Goal: Use online tool/utility: Utilize a website feature to perform a specific function

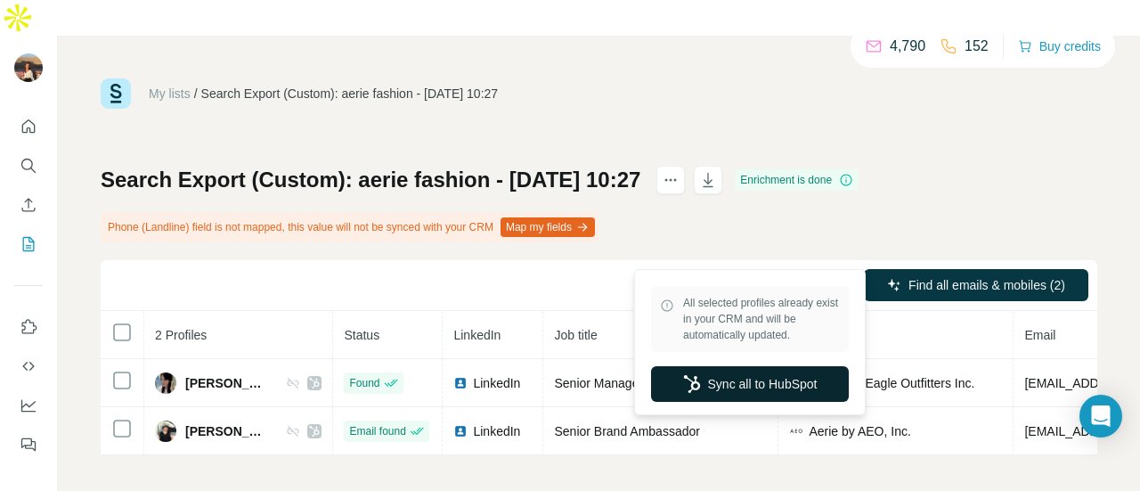
click at [775, 386] on button "Sync all to HubSpot" at bounding box center [750, 384] width 198 height 36
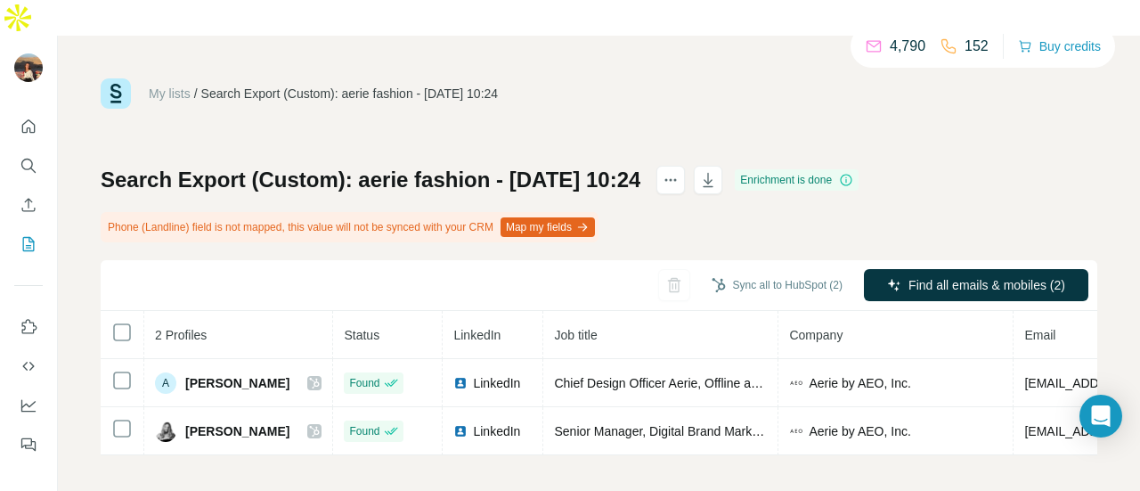
scroll to position [0, 209]
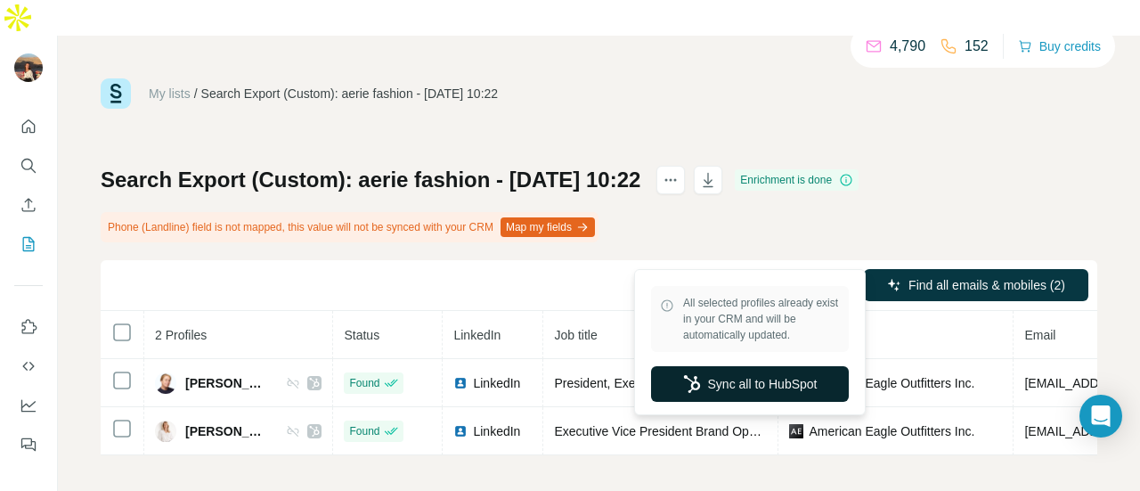
click at [764, 393] on button "Sync all to HubSpot" at bounding box center [750, 384] width 198 height 36
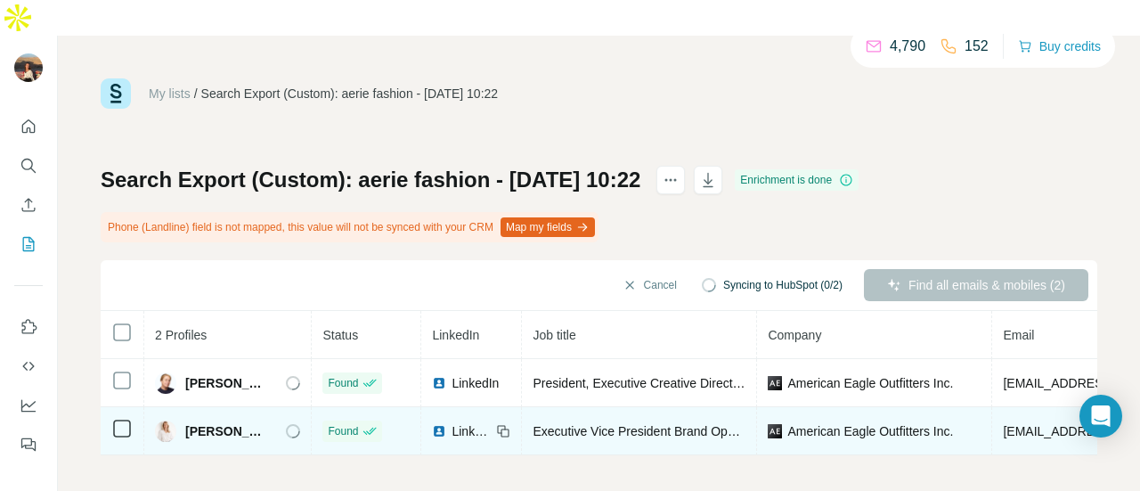
scroll to position [0, 241]
